Goal: Check status: Verify the current state of an ongoing process or item

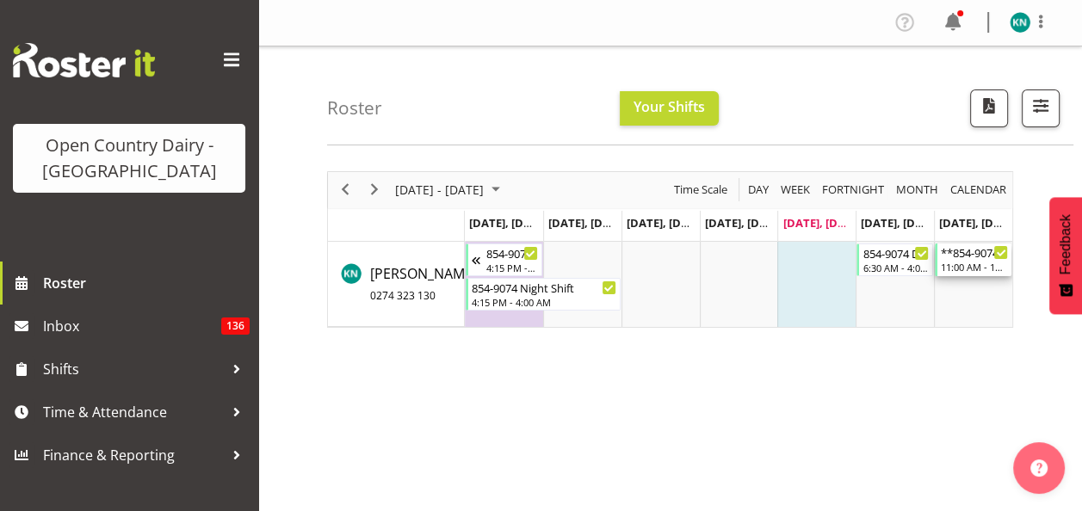
click at [964, 263] on div "11:00 AM - 10:00 PM" at bounding box center [974, 267] width 67 height 14
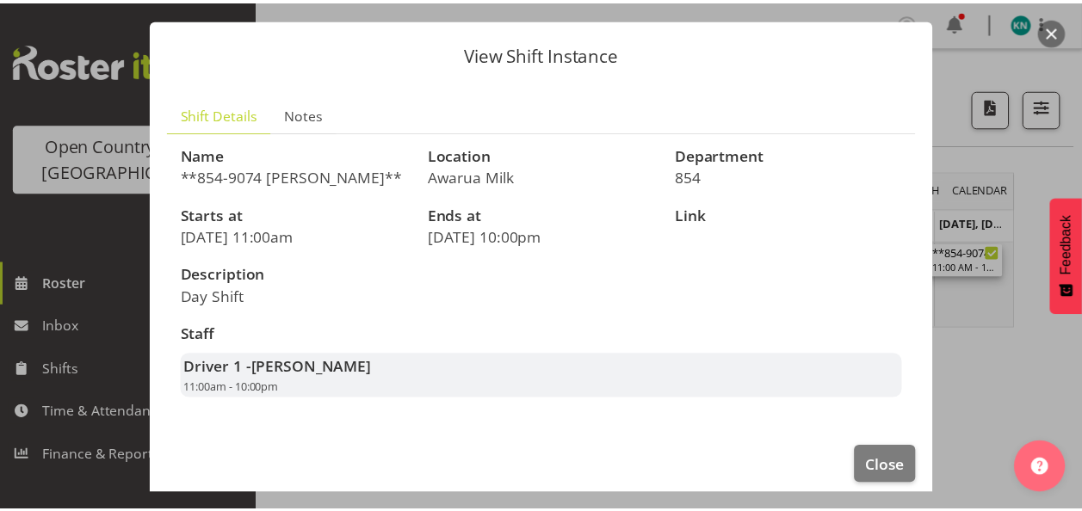
scroll to position [57, 0]
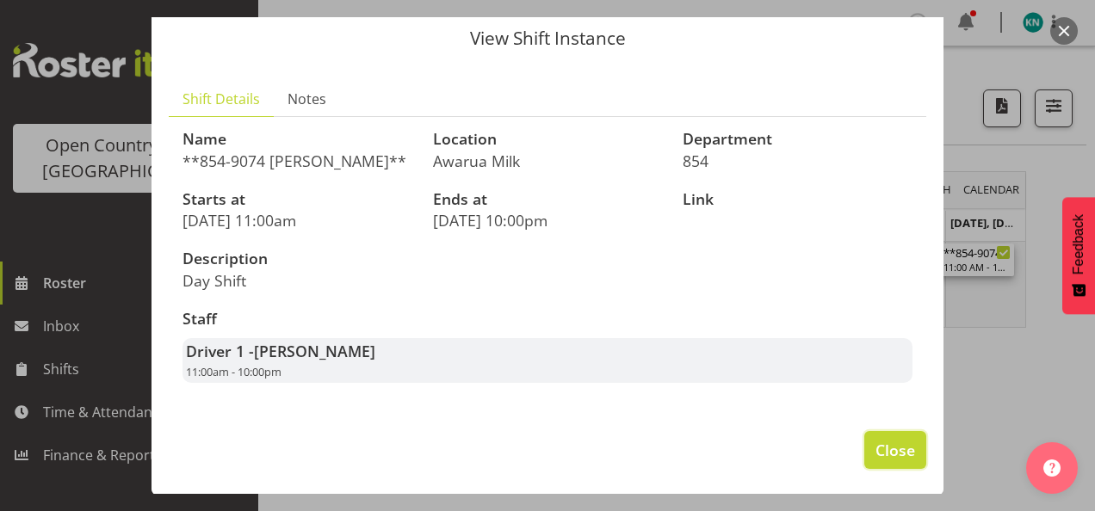
click at [876, 449] on span "Close" at bounding box center [896, 450] width 40 height 22
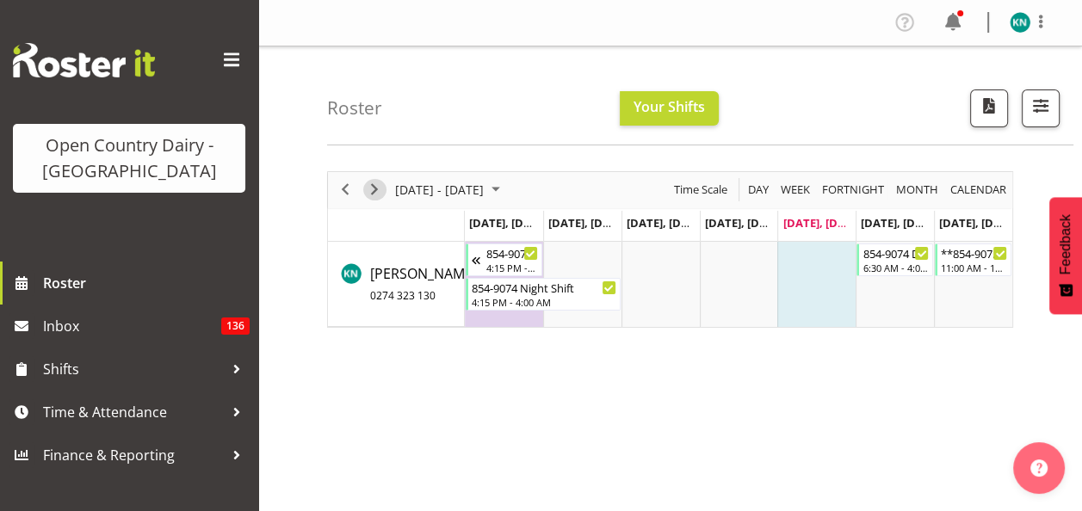
click at [372, 188] on span "Next" at bounding box center [374, 190] width 21 height 22
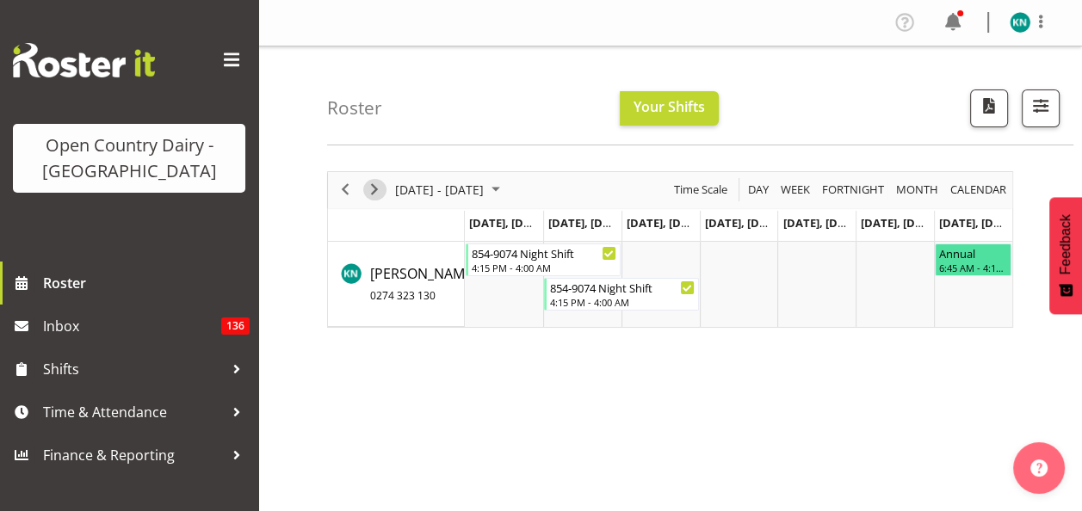
click at [376, 191] on span "Next" at bounding box center [374, 190] width 21 height 22
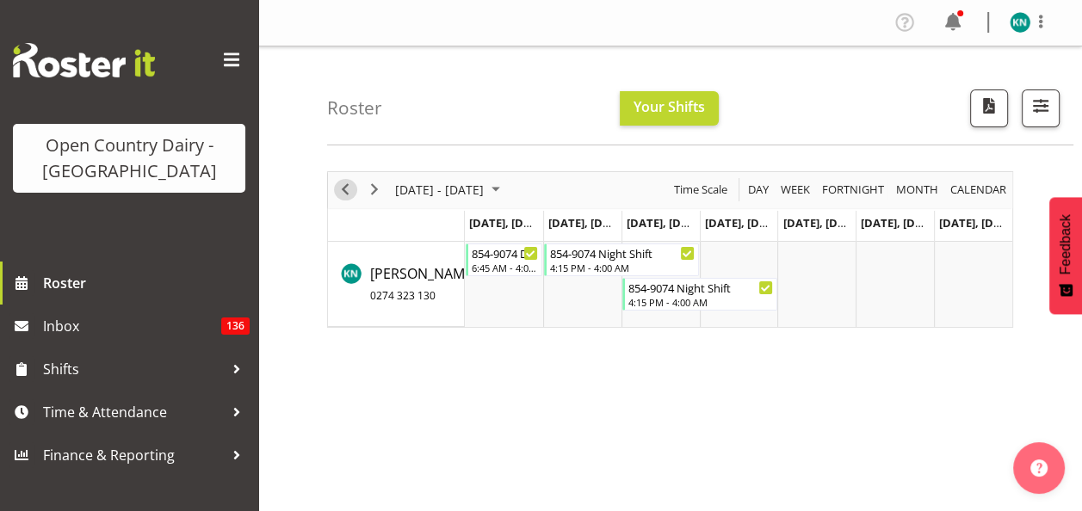
click at [340, 193] on span "Previous" at bounding box center [345, 190] width 21 height 22
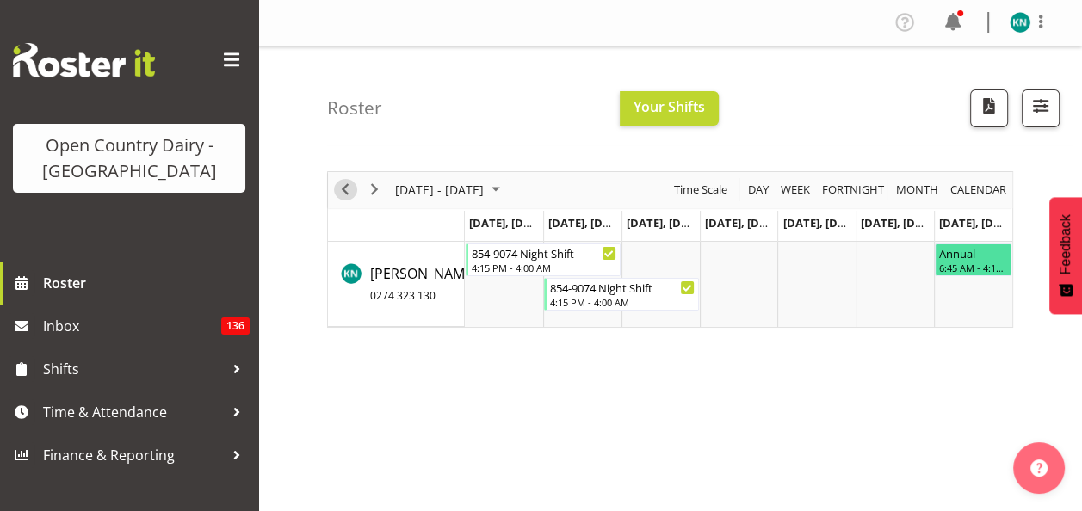
click at [340, 193] on span "Previous" at bounding box center [345, 190] width 21 height 22
